Goal: Feedback & Contribution: Leave review/rating

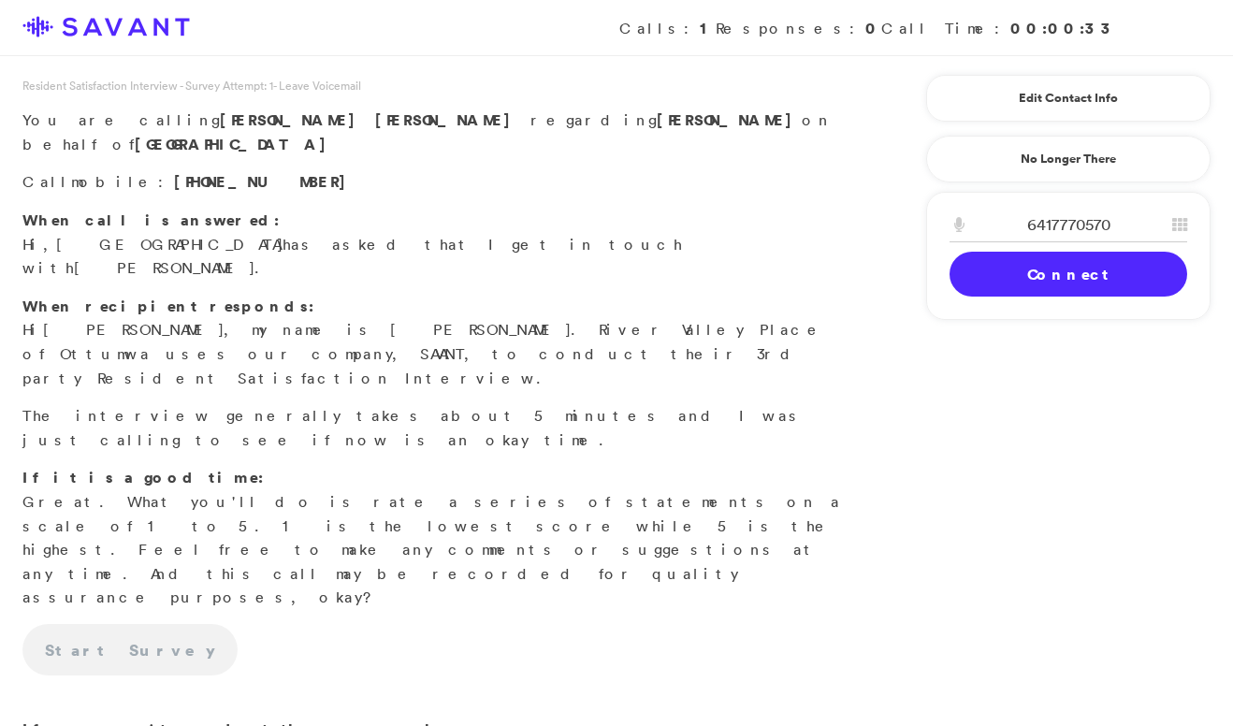
click at [1025, 268] on link "Connect" at bounding box center [1069, 274] width 238 height 45
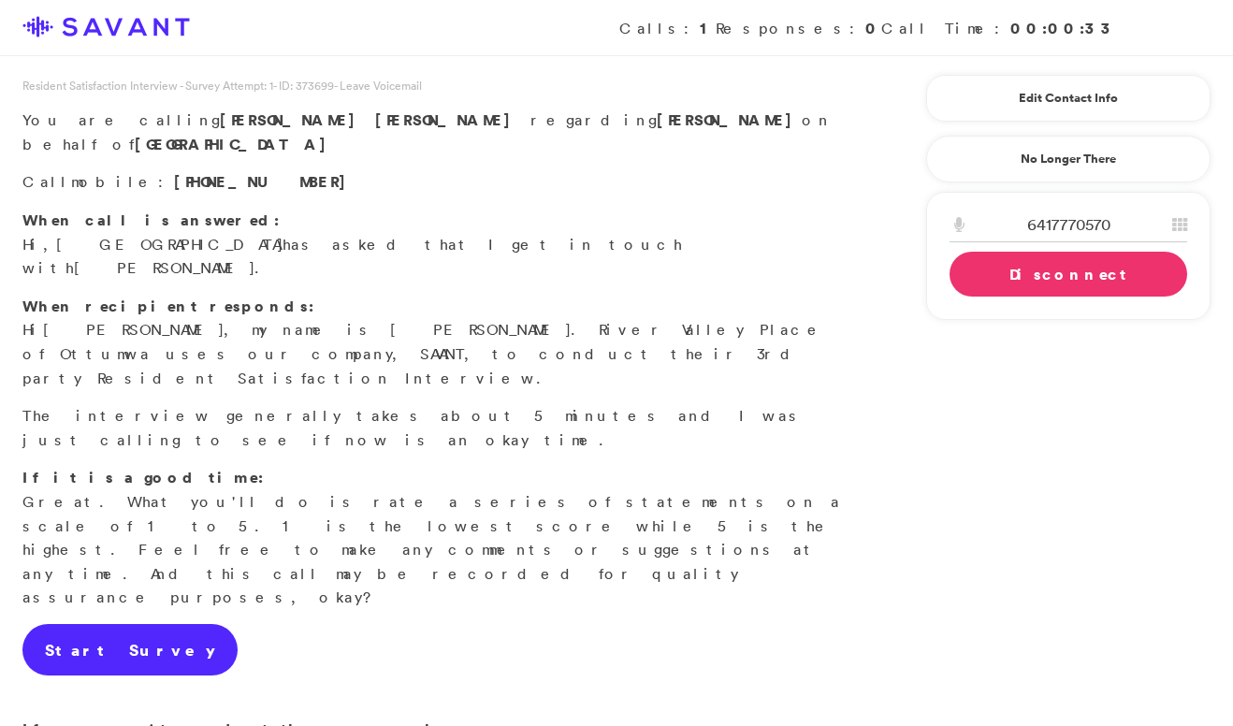
click at [129, 624] on link "Start Survey" at bounding box center [129, 650] width 215 height 52
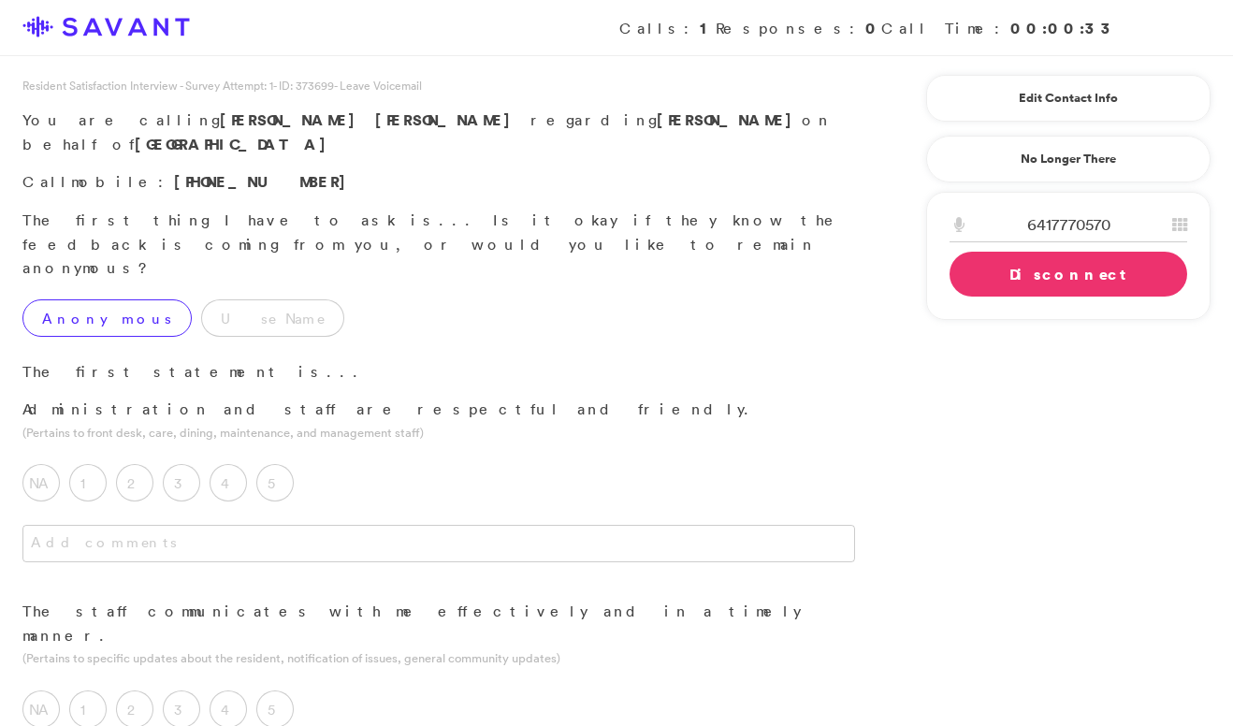
click at [109, 299] on label "Anonymous" at bounding box center [106, 317] width 169 height 37
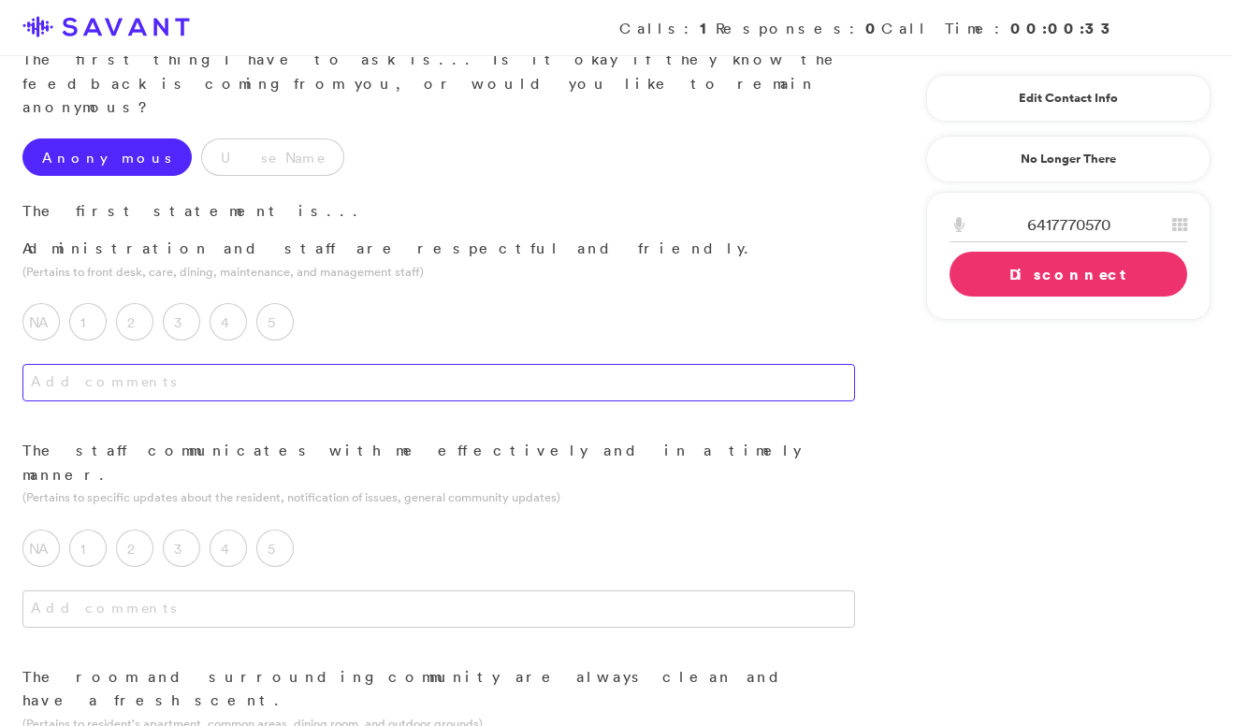
scroll to position [162, 0]
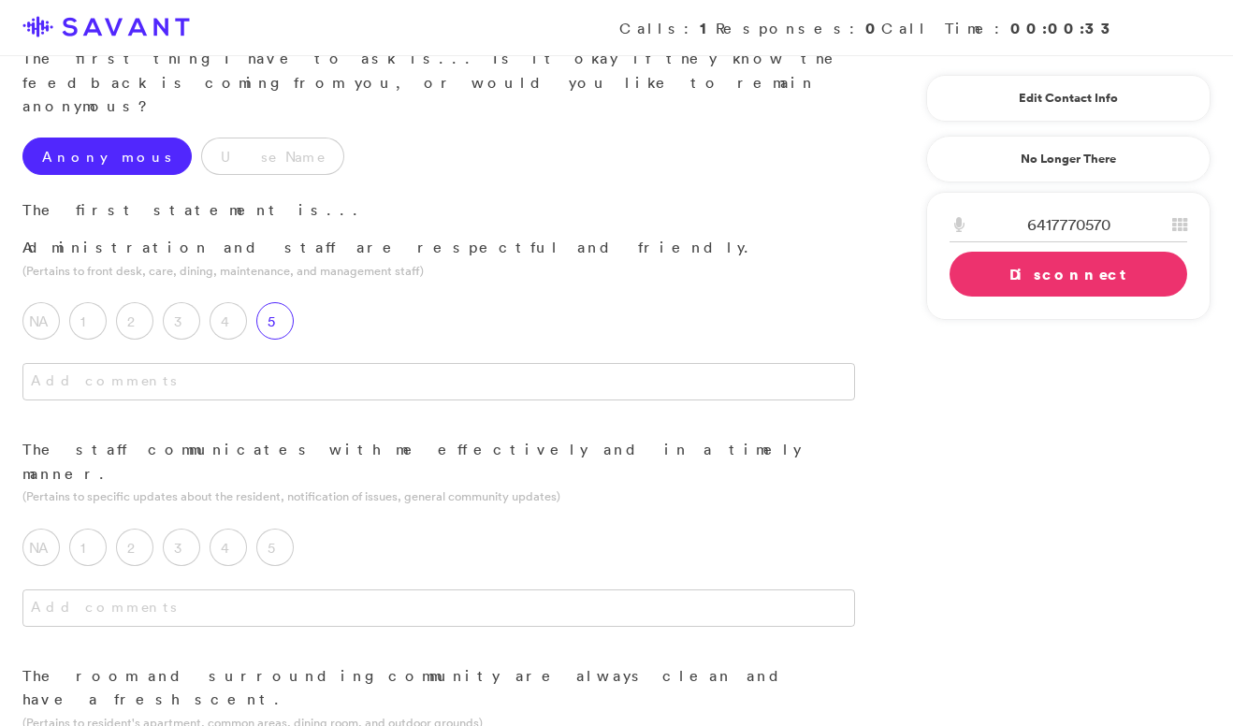
click at [266, 302] on label "5" at bounding box center [274, 320] width 37 height 37
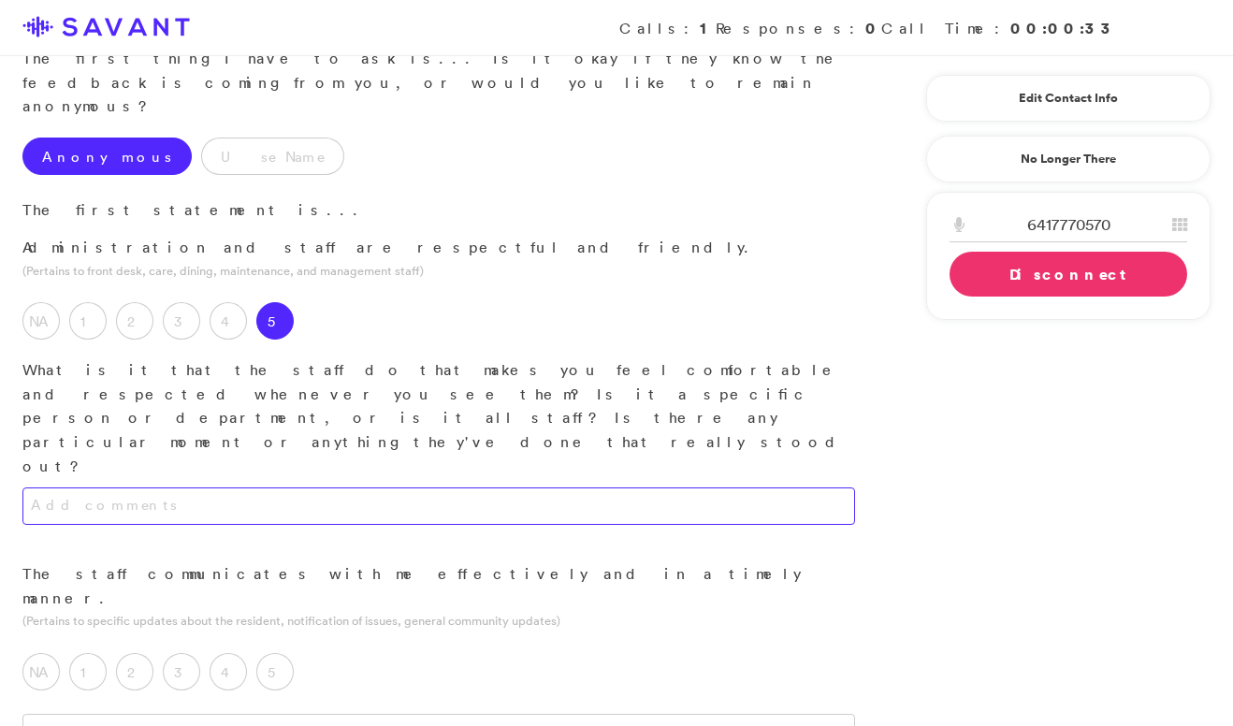
click at [320, 488] on textarea at bounding box center [438, 506] width 833 height 37
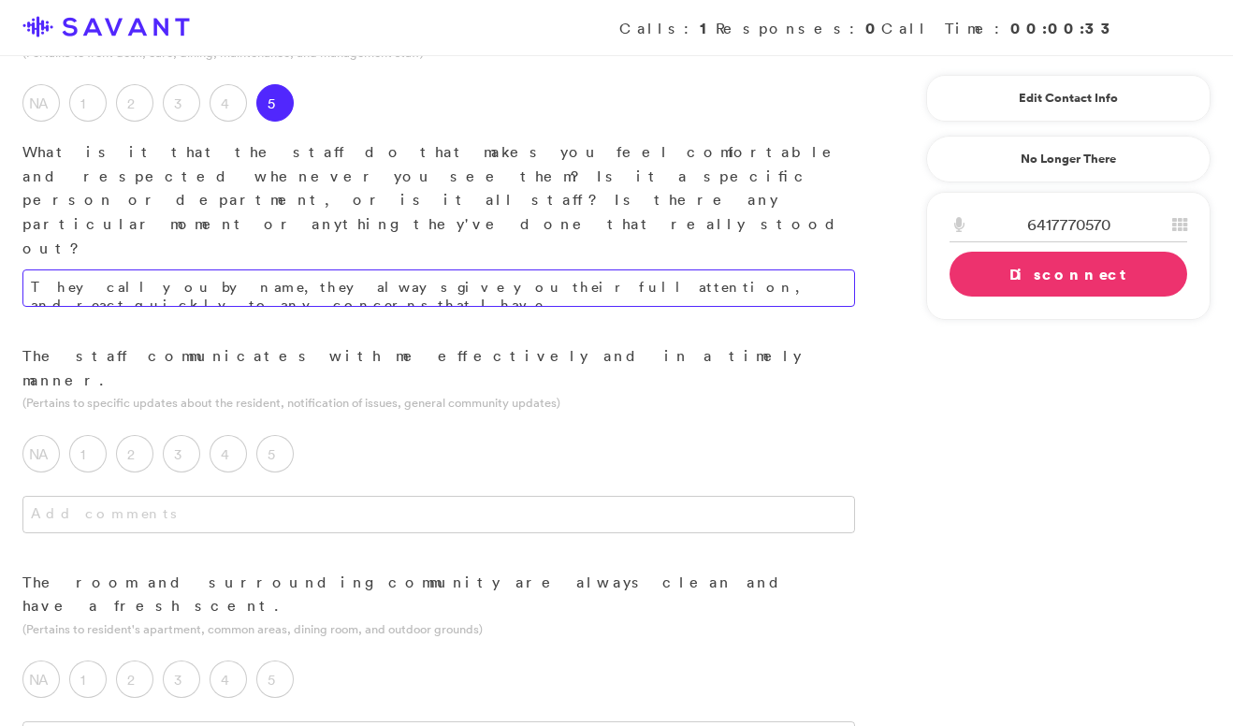
scroll to position [386, 0]
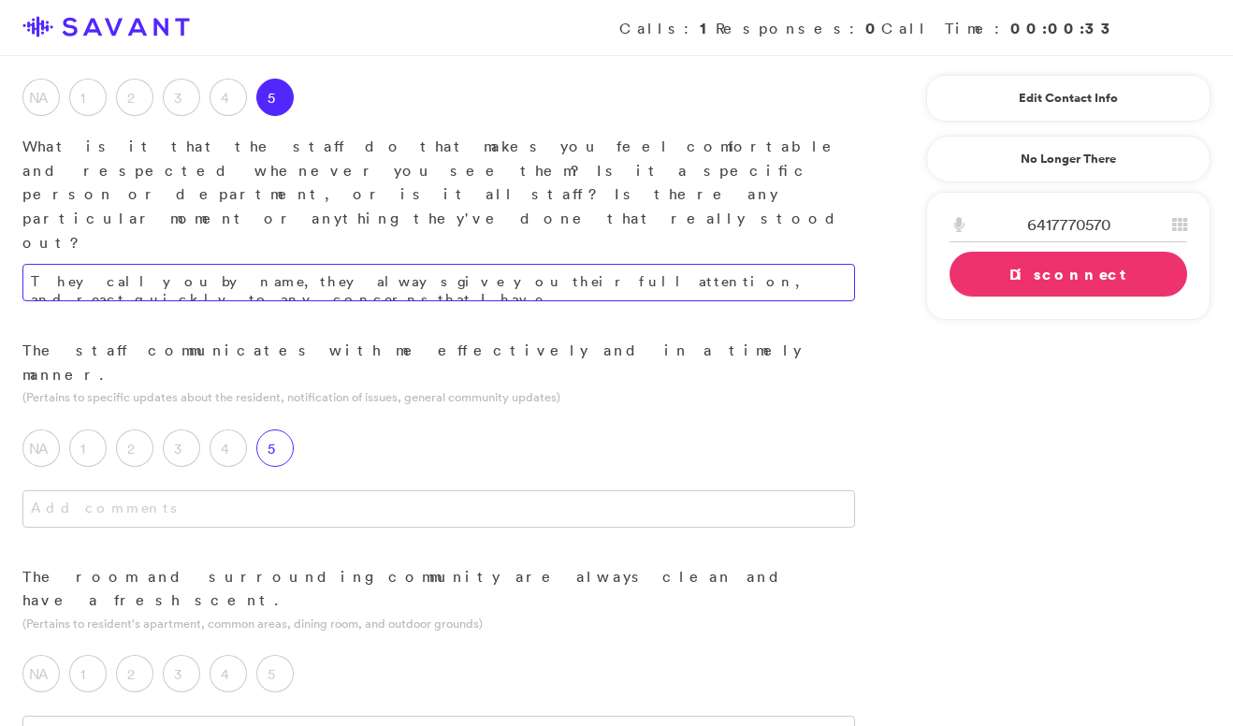
type textarea "They call you by name, they always give you their full attention, and react qui…"
click at [283, 430] on label "5" at bounding box center [274, 448] width 37 height 37
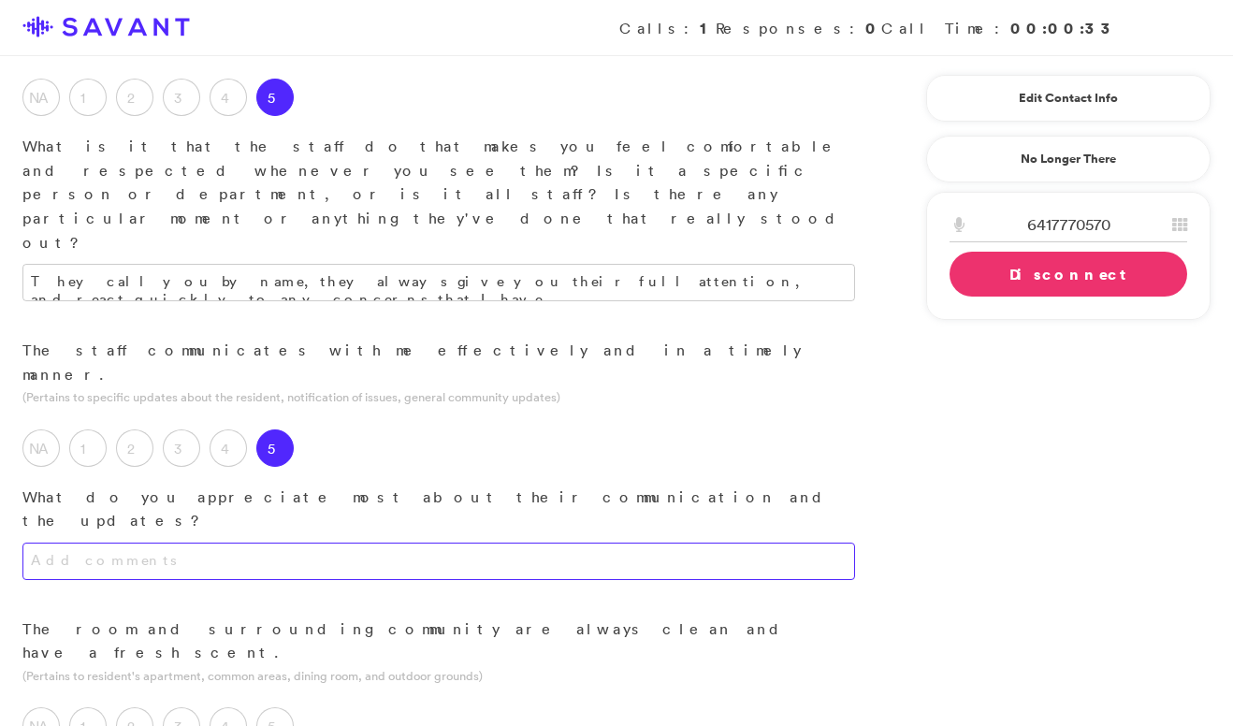
click at [345, 543] on textarea at bounding box center [438, 561] width 833 height 37
click at [556, 543] on textarea "They're available at any time. They allow me to text or email them with questio…" at bounding box center [438, 561] width 833 height 37
click at [630, 543] on textarea "They're available at any time. They allow me to text or email them with questio…" at bounding box center [438, 561] width 833 height 37
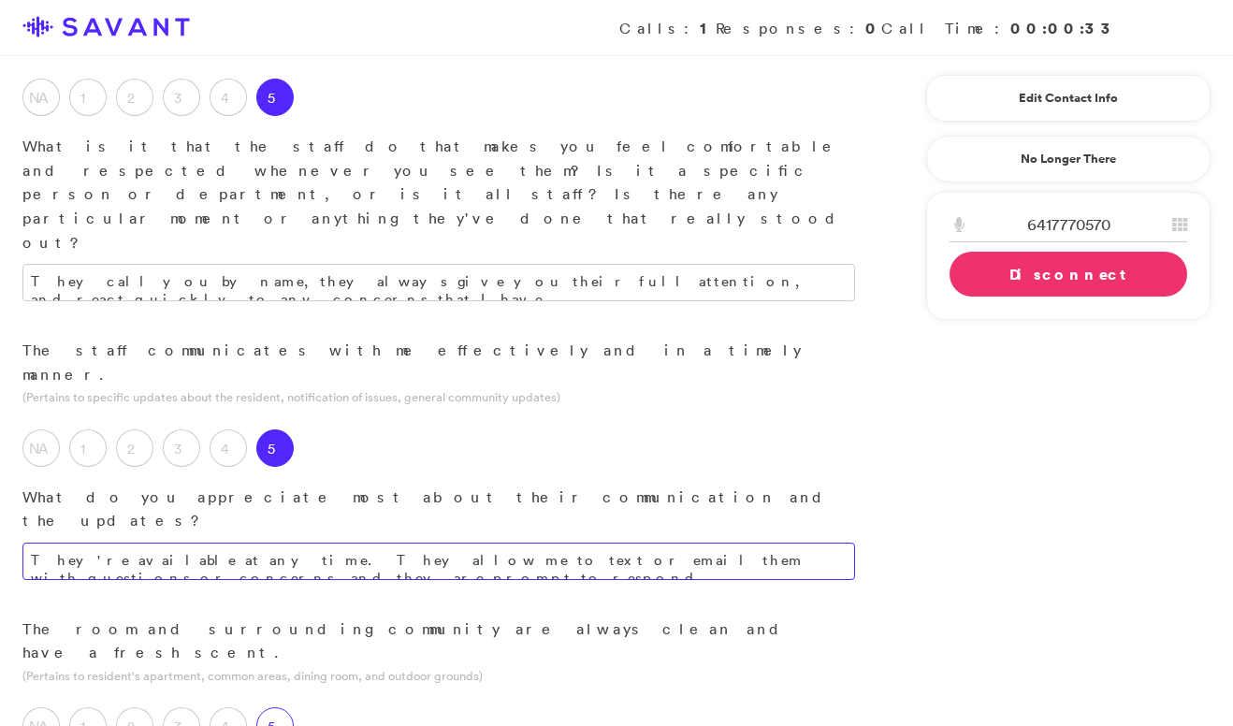
type textarea "They're available at any time. They allow me to text or email them with questio…"
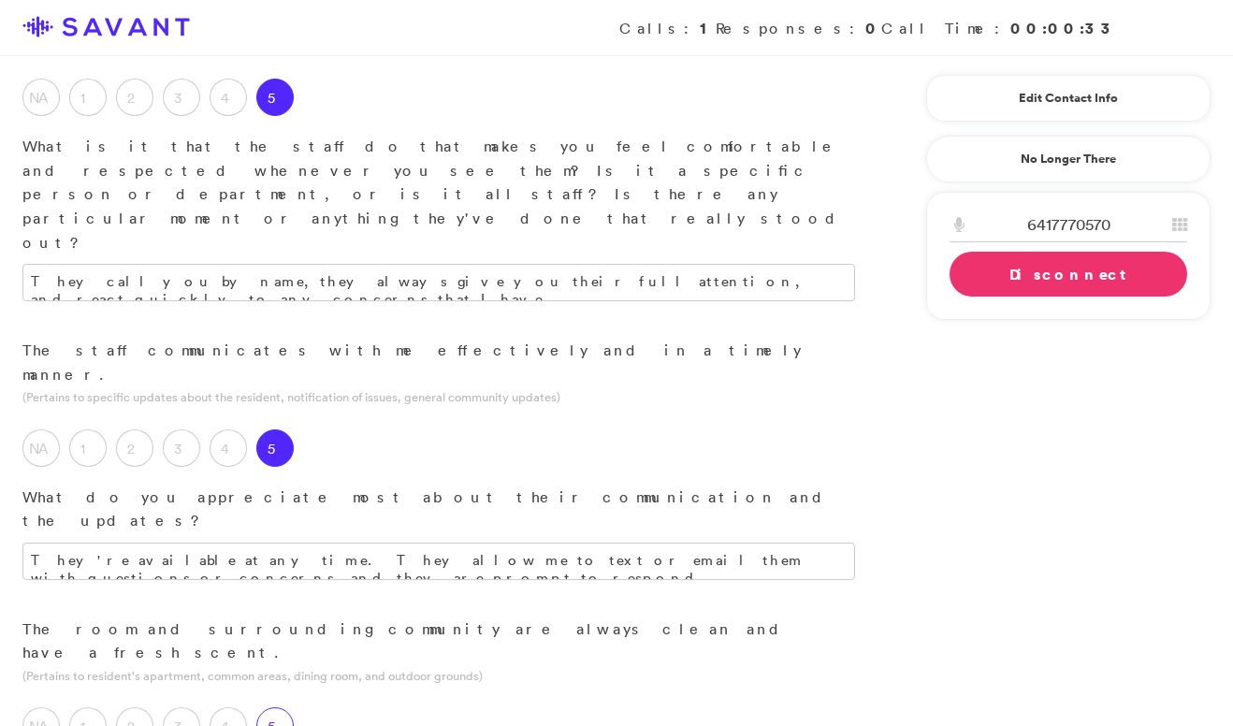
click at [285, 707] on label "5" at bounding box center [274, 725] width 37 height 37
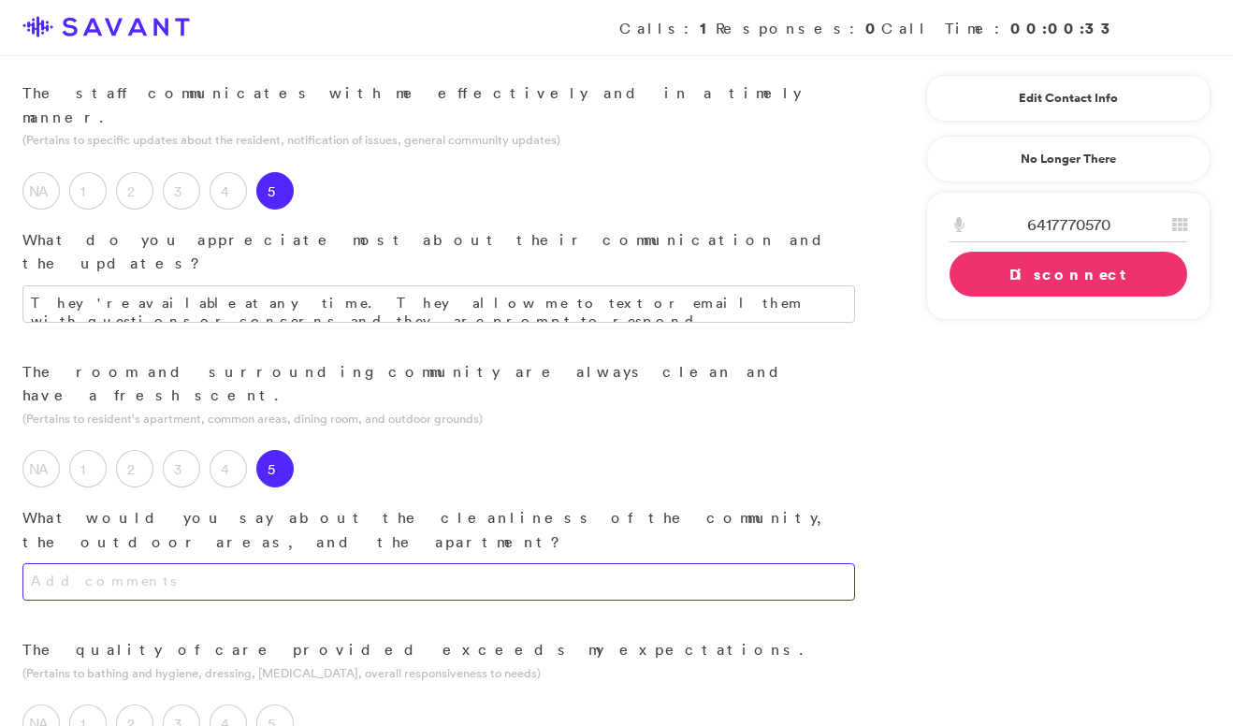
scroll to position [663, 0]
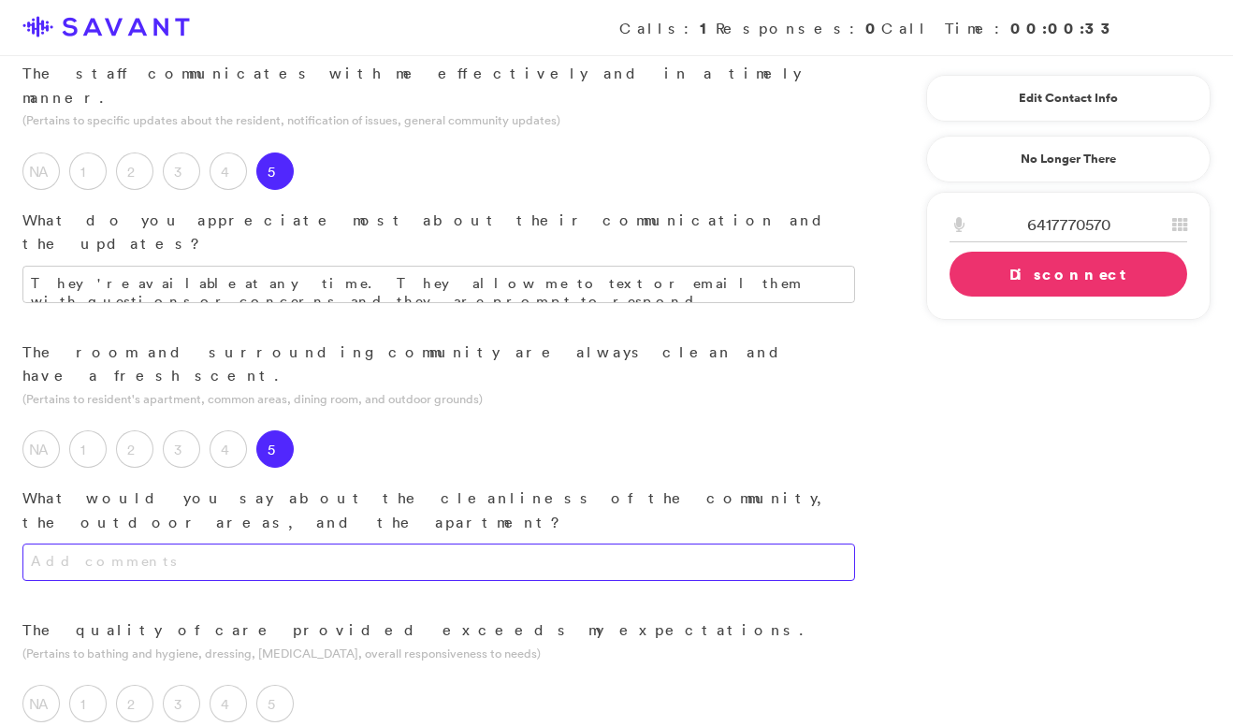
click at [383, 544] on textarea at bounding box center [438, 562] width 833 height 37
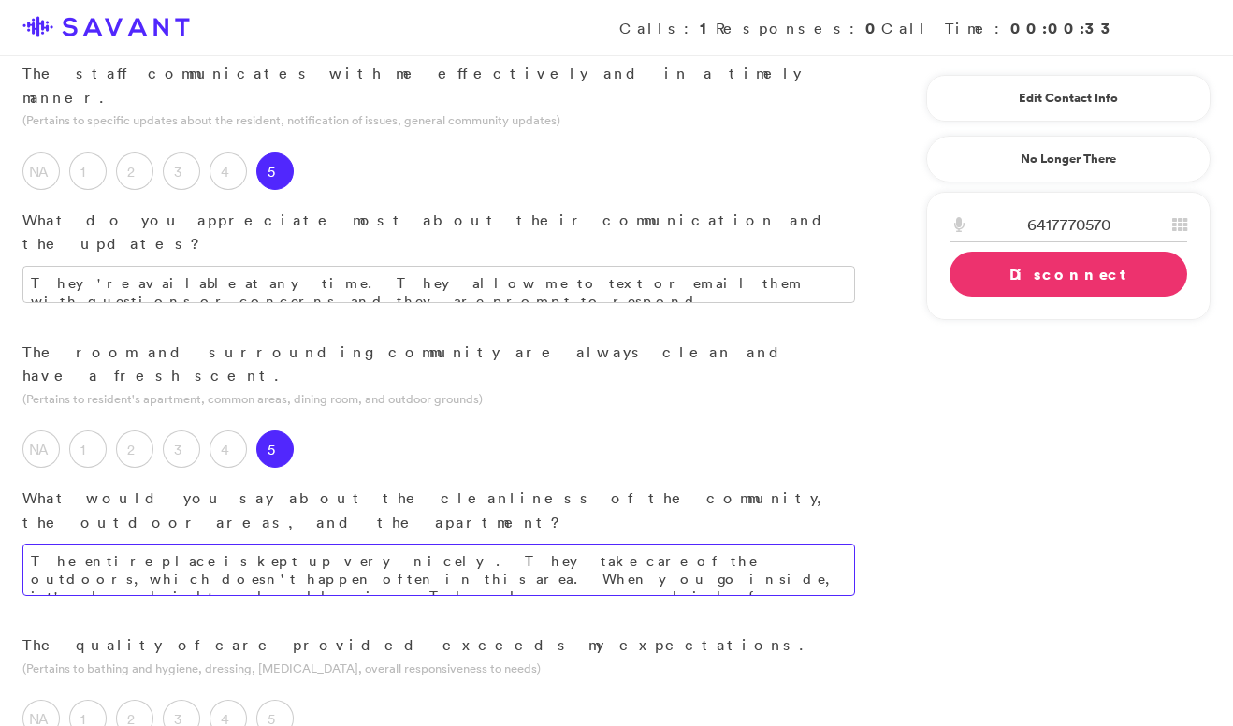
type textarea "The entire place is kept up very nicely. They take care of the outdoors, which …"
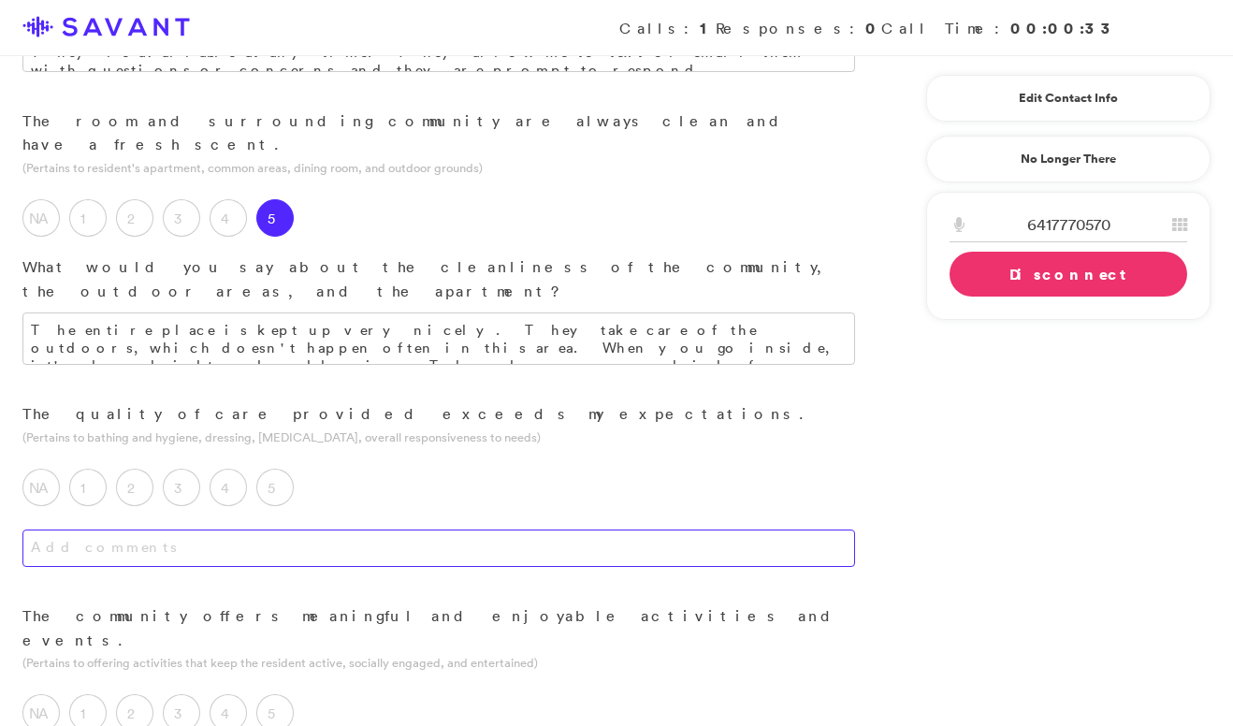
scroll to position [898, 0]
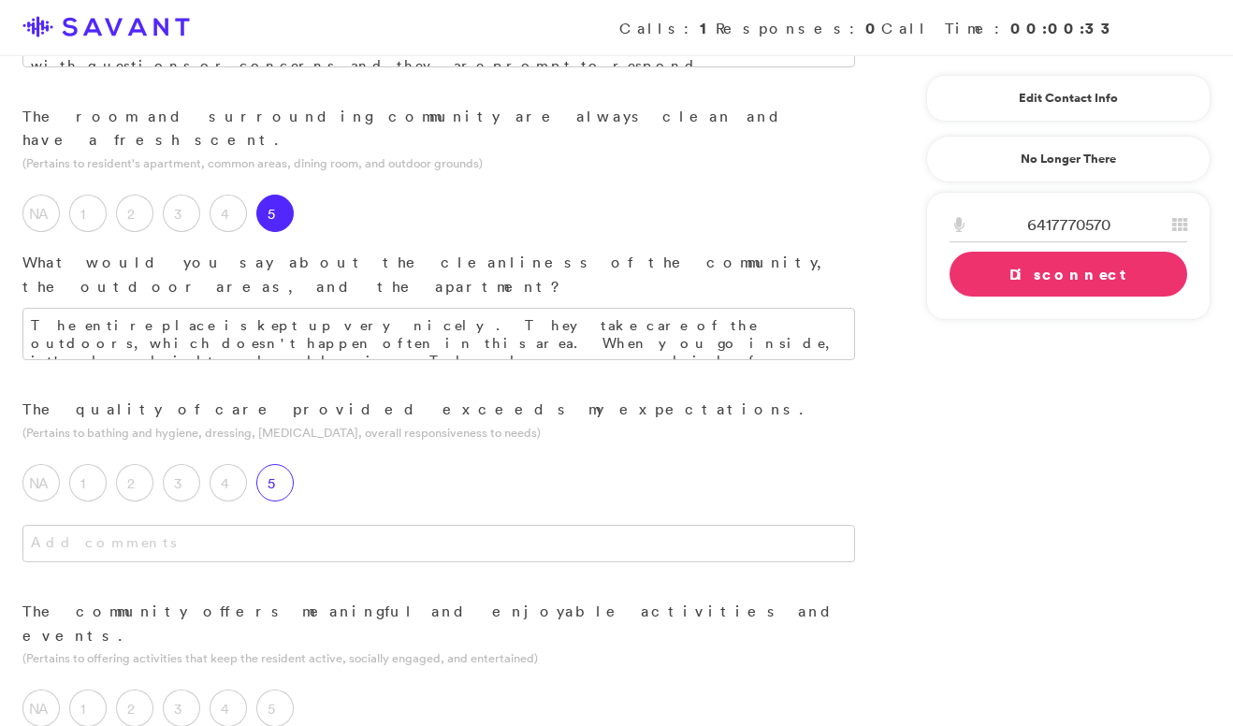
click at [273, 464] on label "5" at bounding box center [274, 482] width 37 height 37
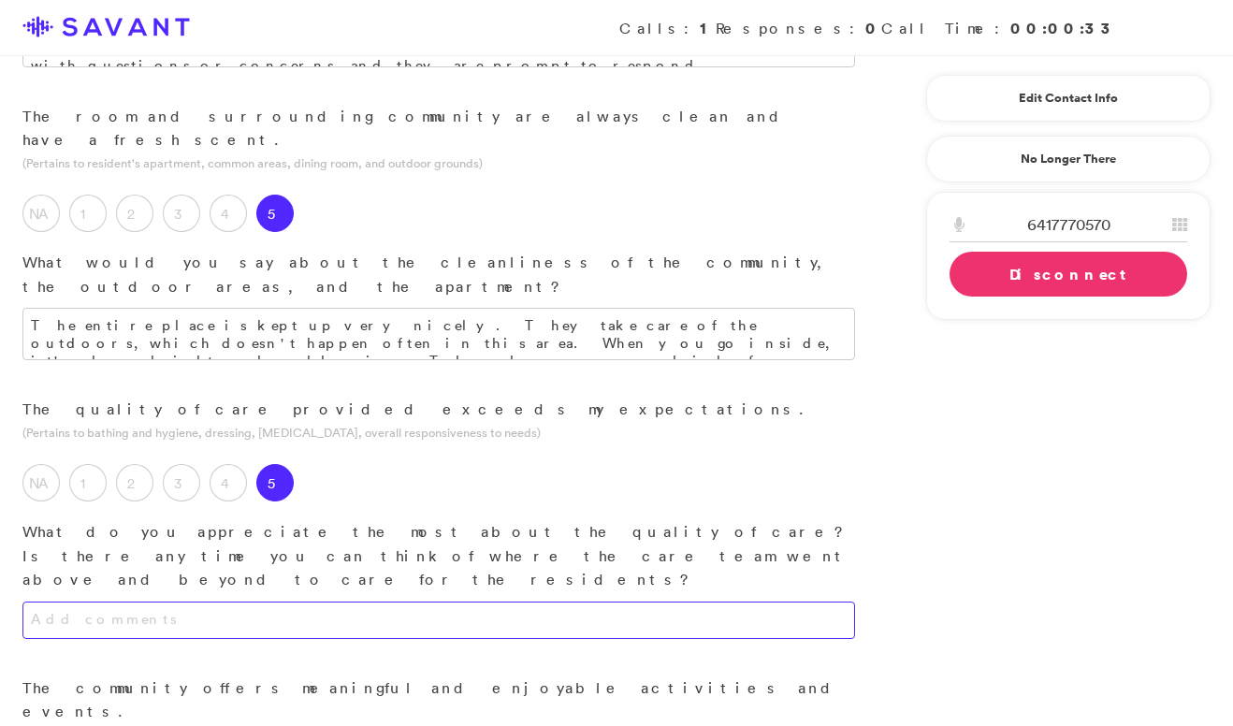
click at [285, 602] on textarea at bounding box center [438, 620] width 833 height 37
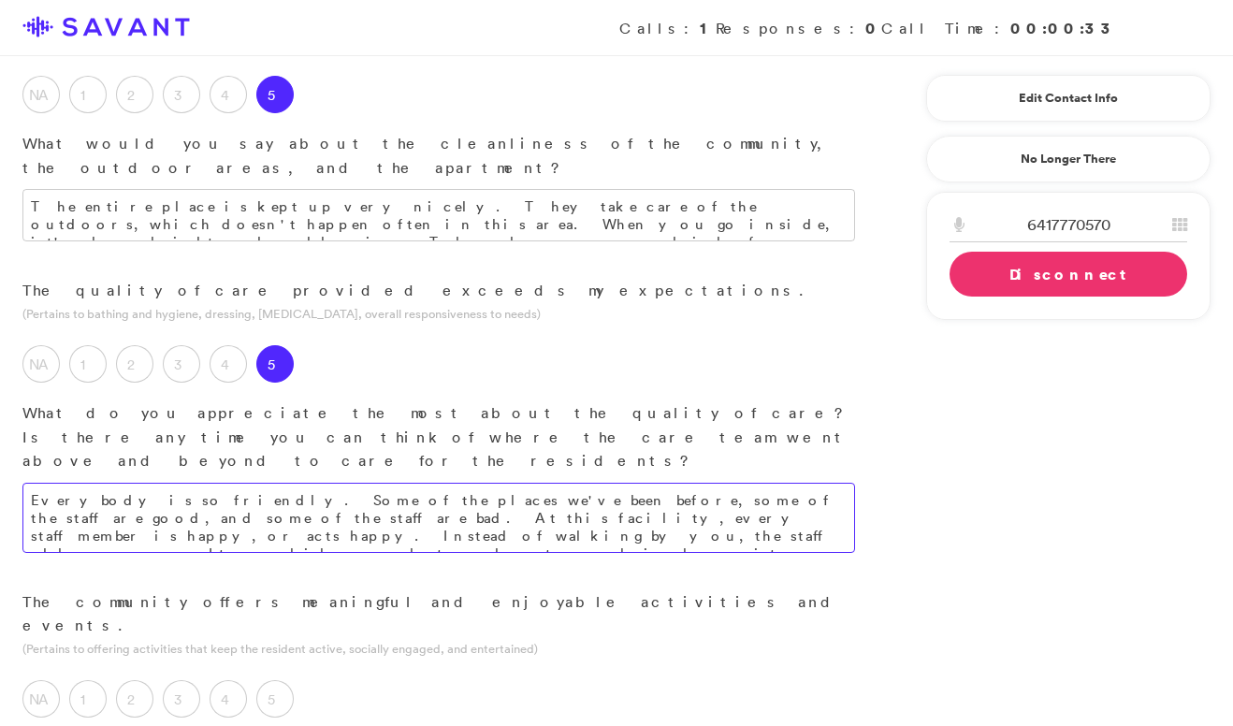
scroll to position [1012, 0]
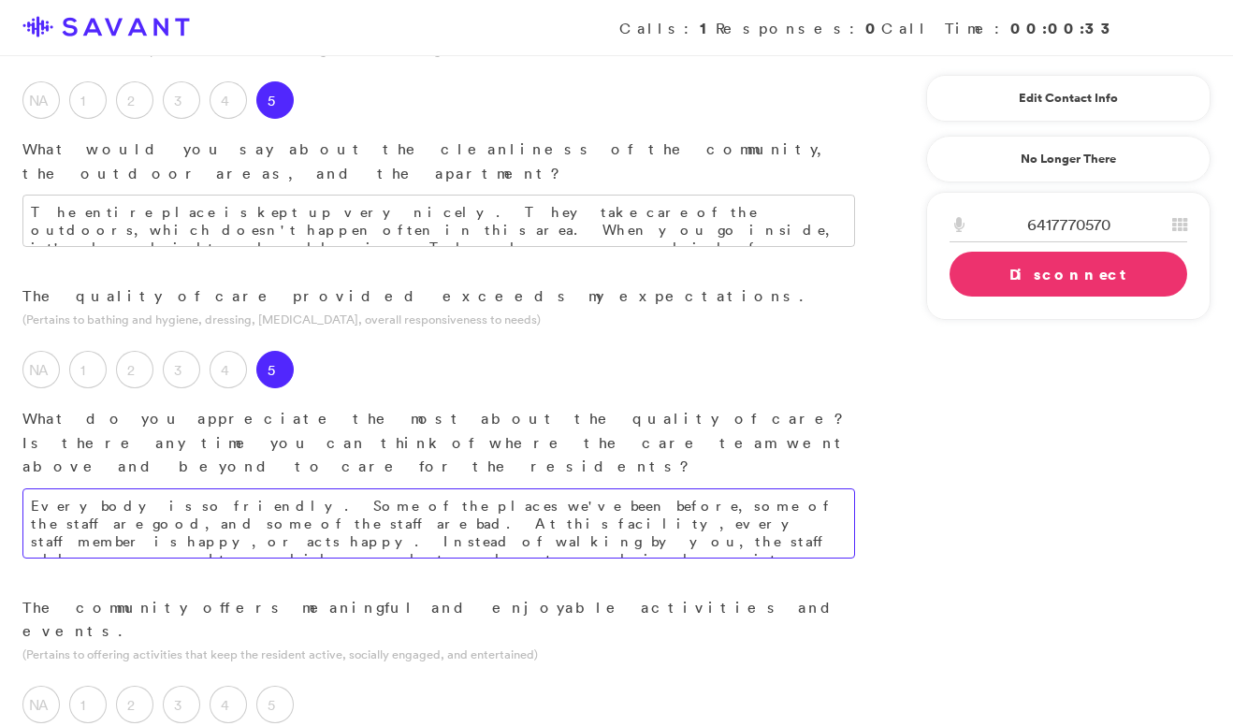
type textarea "Everybody is so friendly. Some of the places we've been before, some of the sta…"
click at [196, 686] on label "3" at bounding box center [181, 704] width 37 height 37
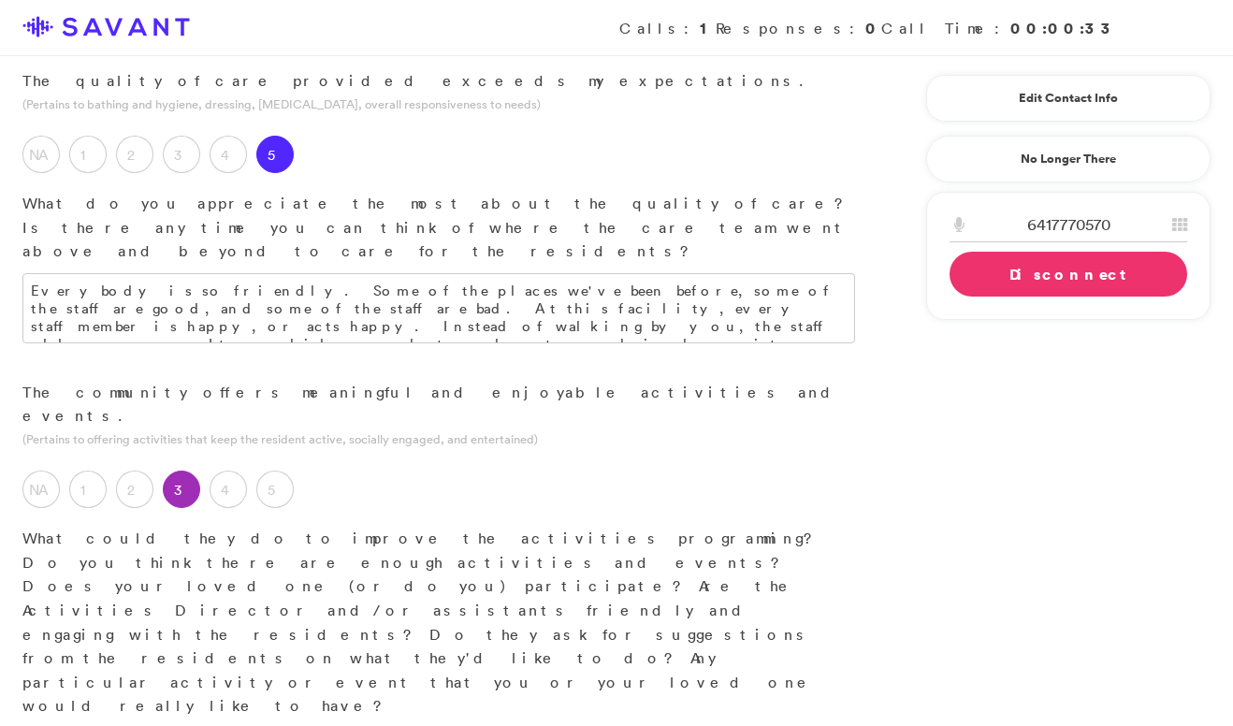
scroll to position [1229, 0]
drag, startPoint x: 182, startPoint y: 405, endPoint x: 729, endPoint y: 392, distance: 546.7
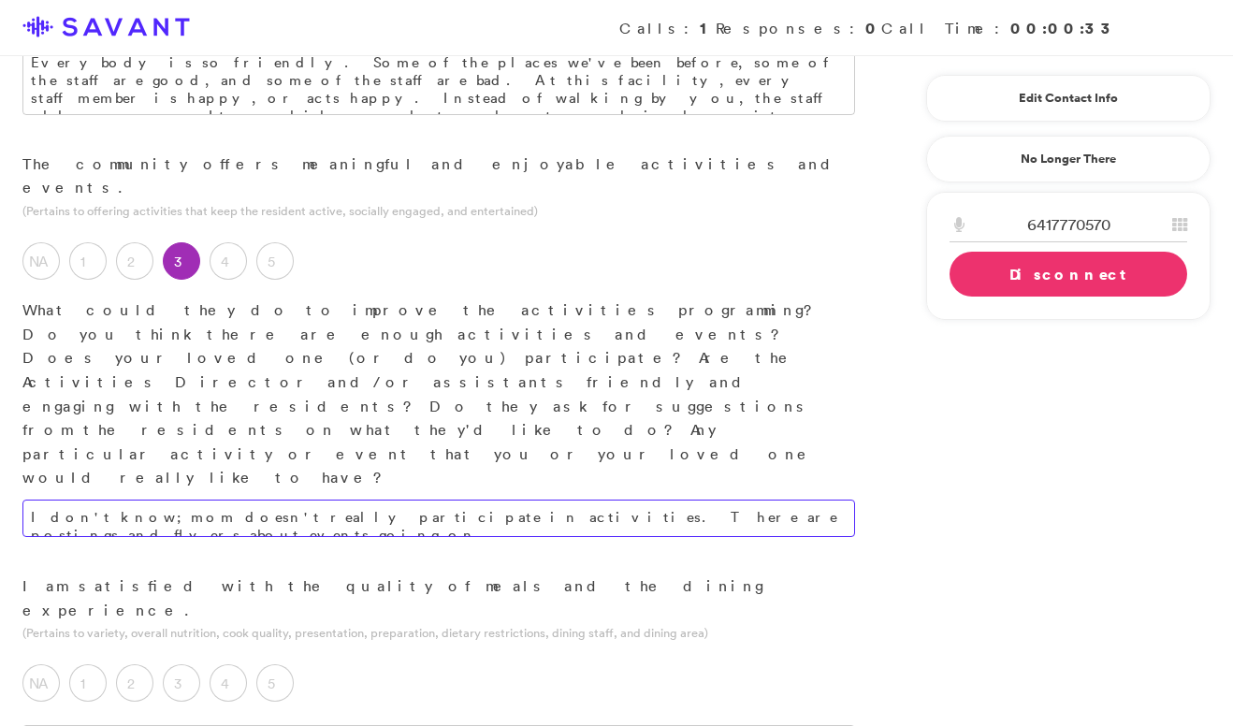
scroll to position [1484, 0]
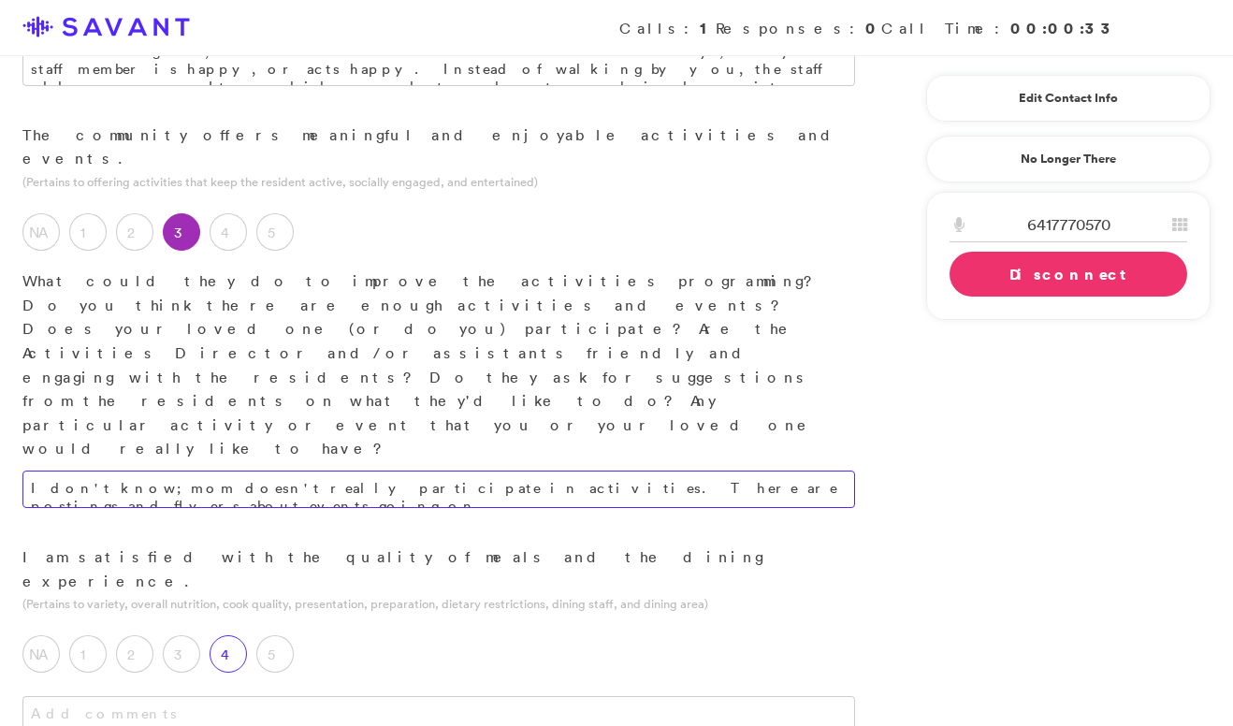
type textarea "I don't know; mom doesn't really participate in activities. There are postings …"
click at [232, 635] on label "4" at bounding box center [228, 653] width 37 height 37
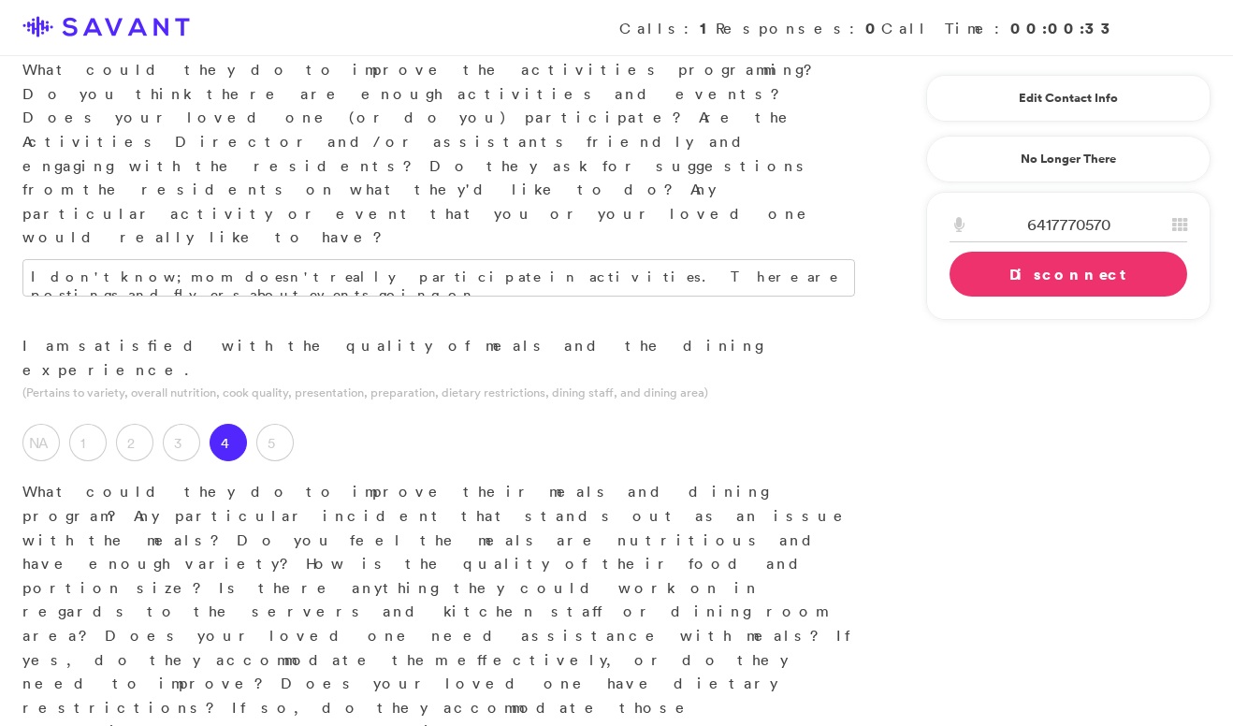
scroll to position [1703, 0]
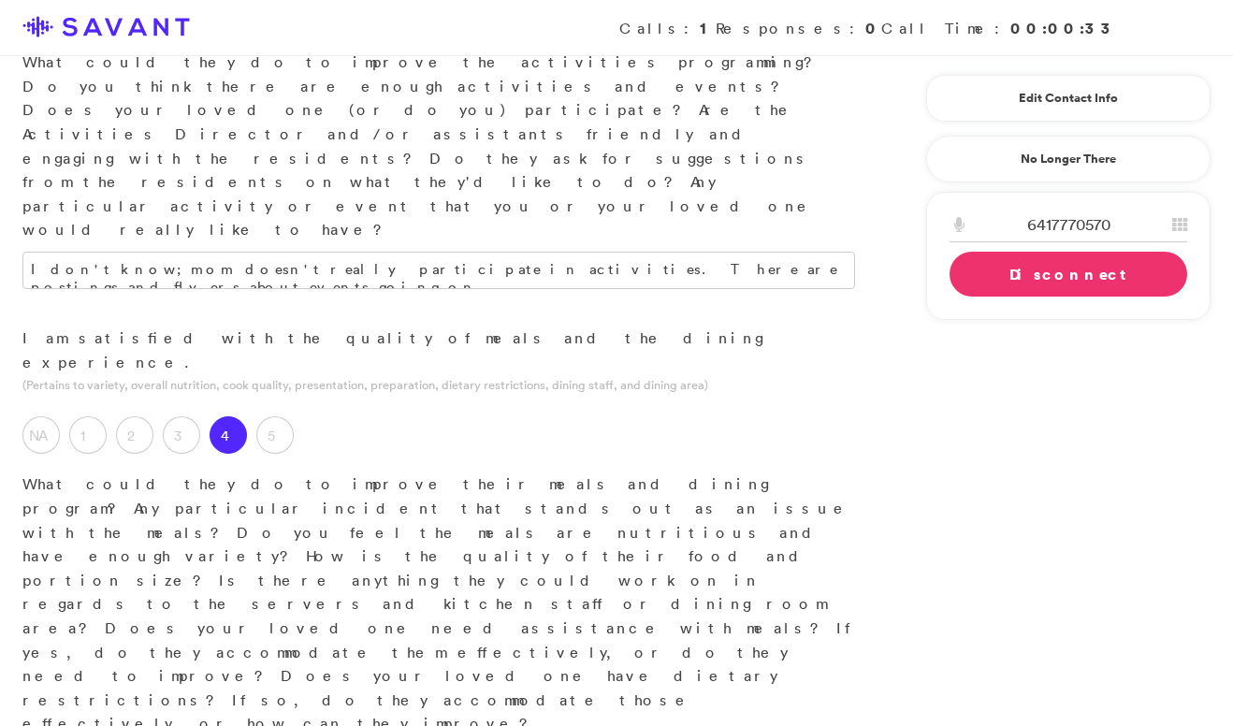
type textarea "There are a few things that Mom doesn't like. For the most part, she thinks the…"
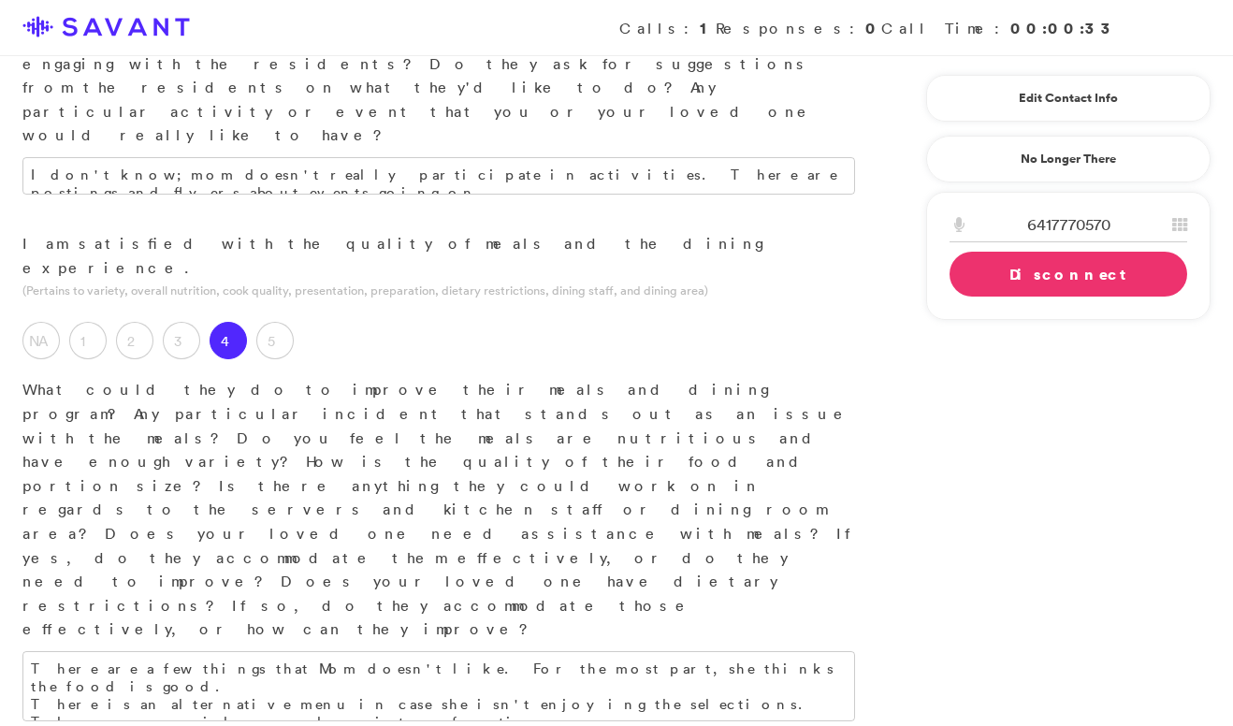
scroll to position [1843, 0]
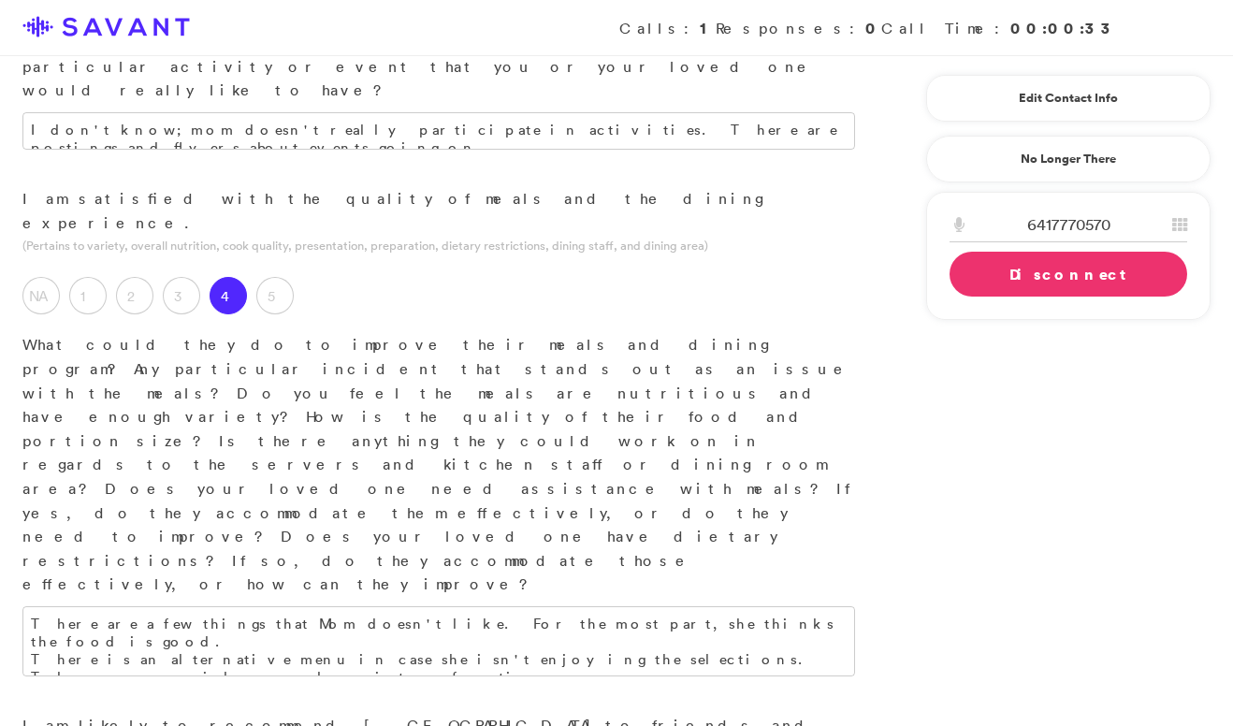
type textarea "S"
type textarea "Mom has already brought individuals from her previous facility, given them tour…"
drag, startPoint x: 492, startPoint y: 384, endPoint x: 286, endPoint y: 384, distance: 205.9
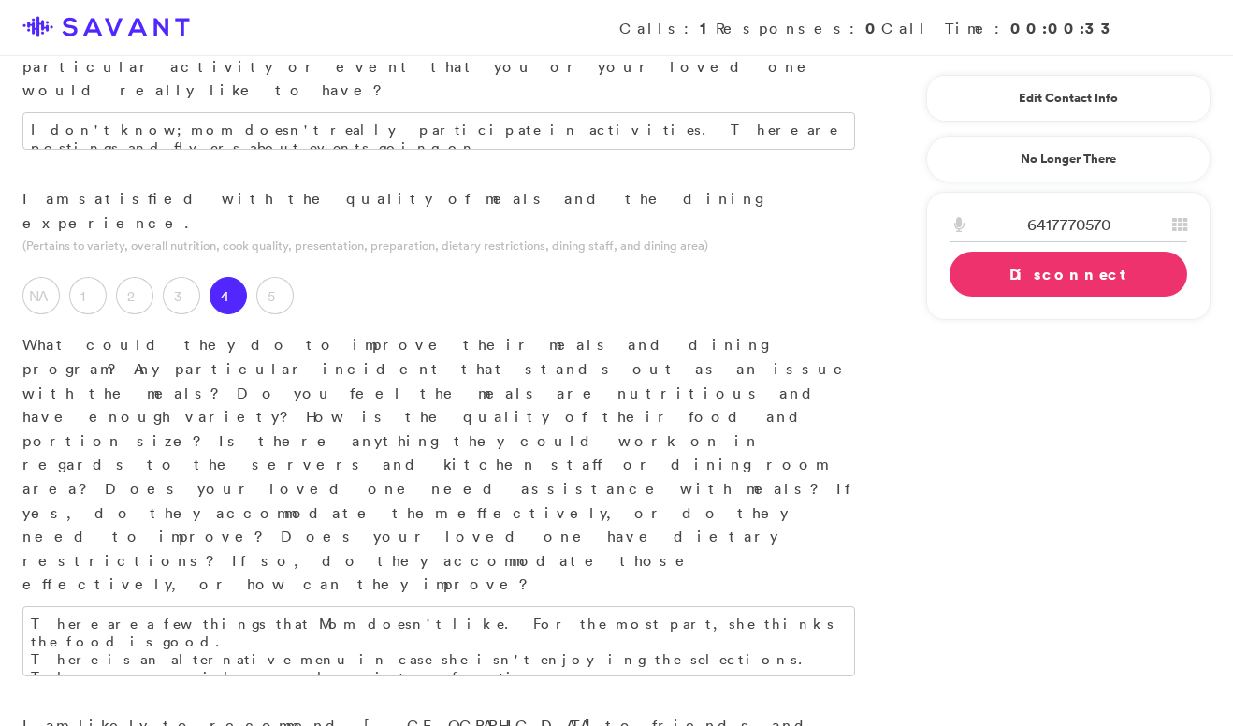
copy p "[GEOGRAPHIC_DATA]"
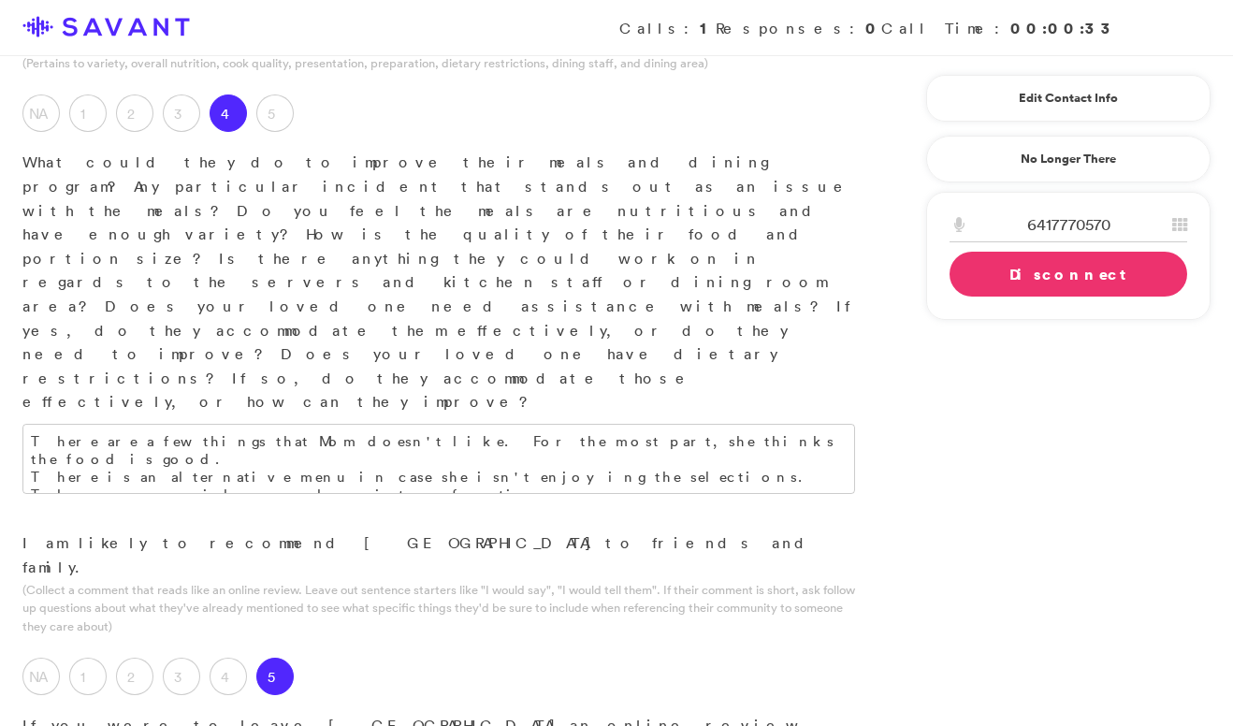
scroll to position [2045, 0]
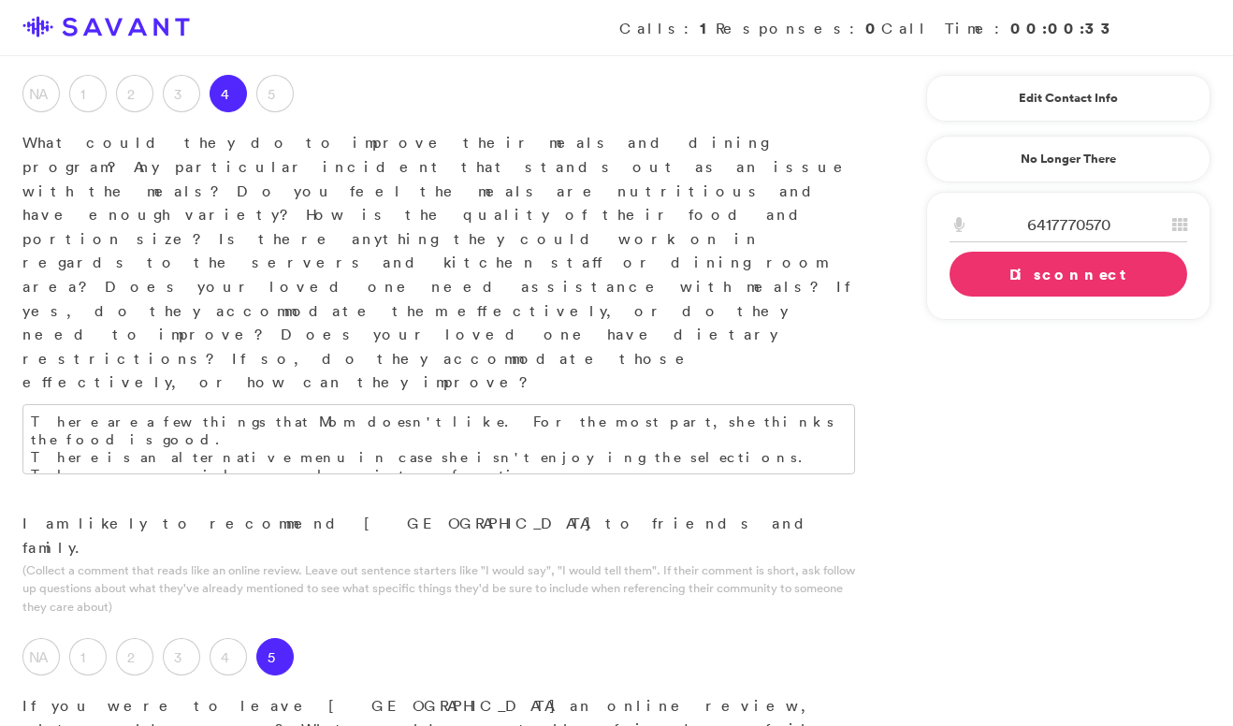
type textarea "The staff is what makes Mom the happiest; the attention that she gets from them…"
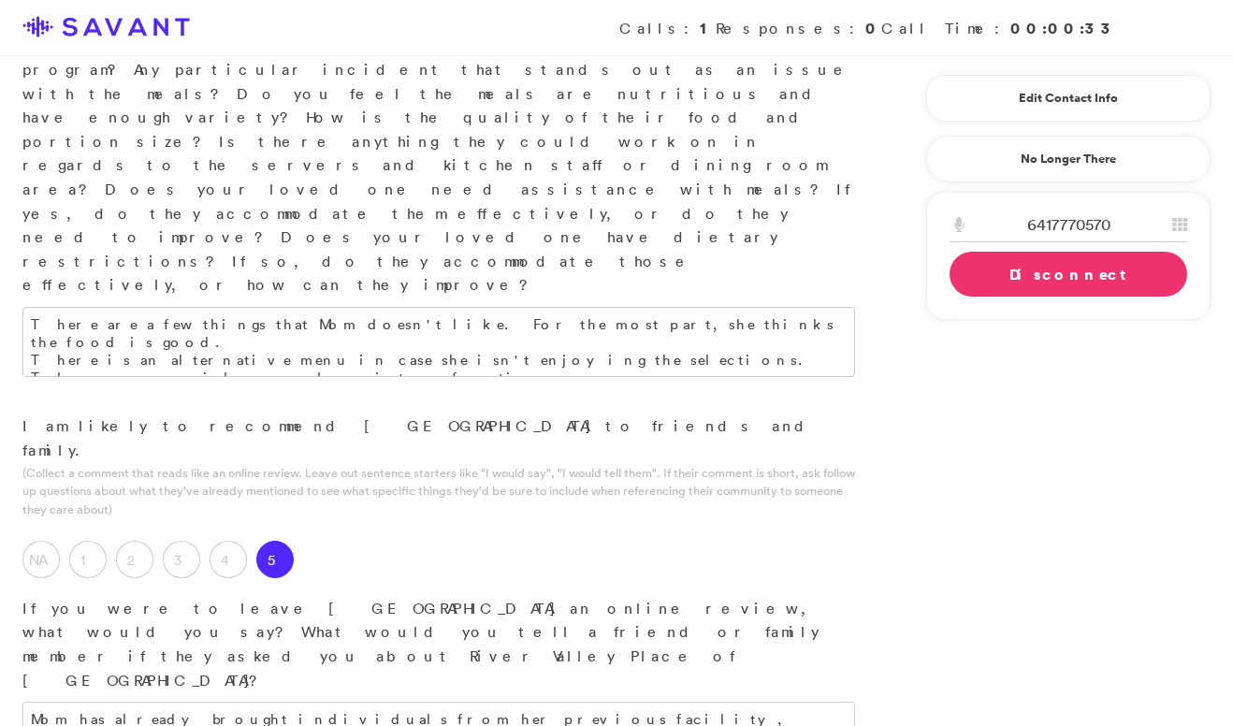
scroll to position [2144, 0]
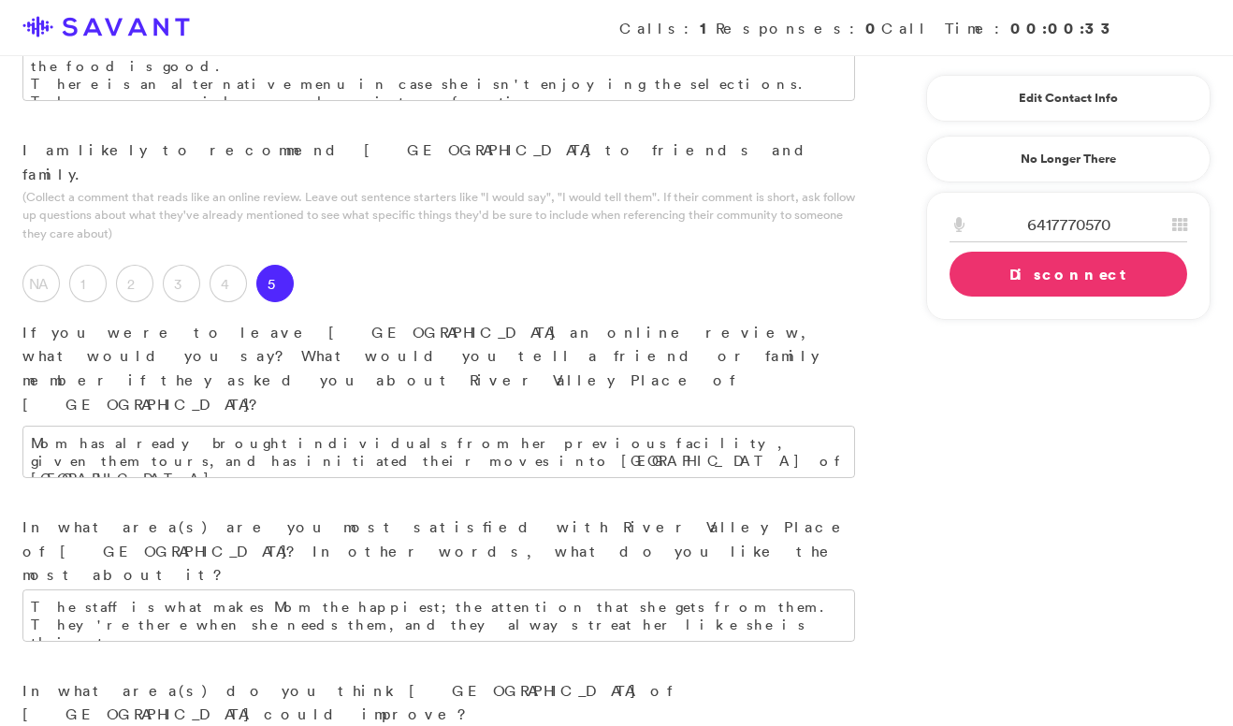
scroll to position [2425, 0]
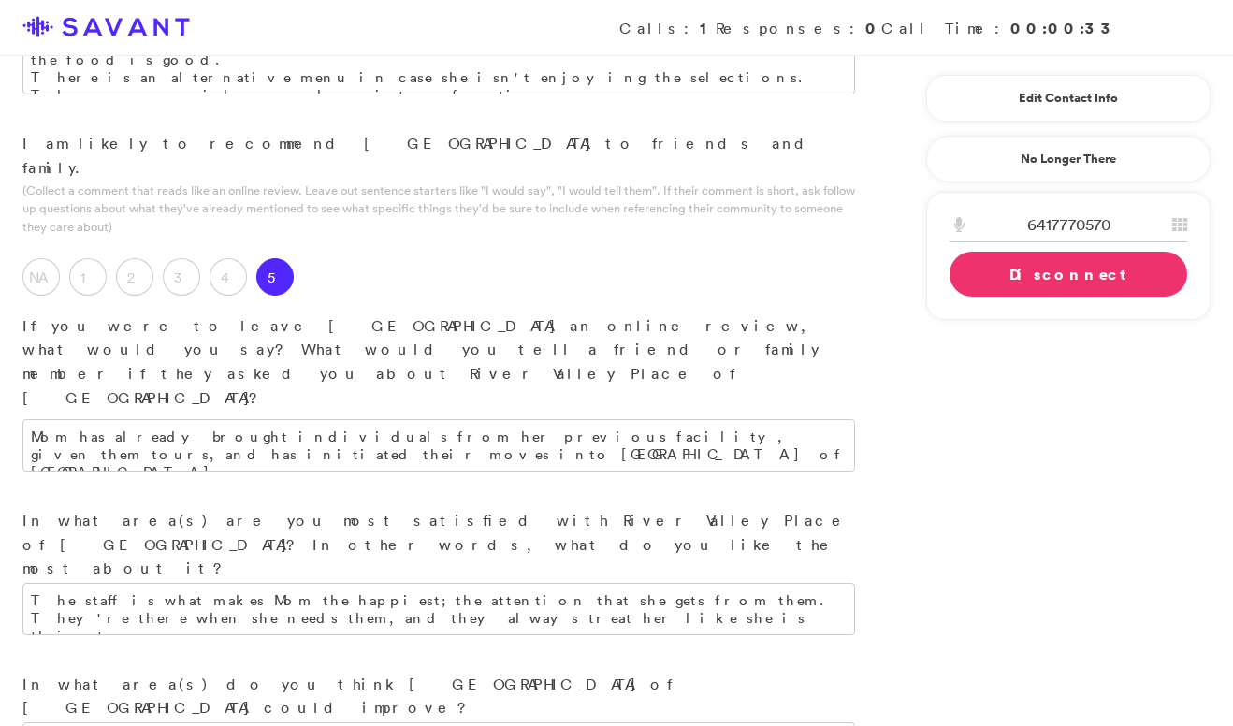
click at [990, 267] on link "Disconnect" at bounding box center [1069, 274] width 238 height 45
